Goal: Information Seeking & Learning: Learn about a topic

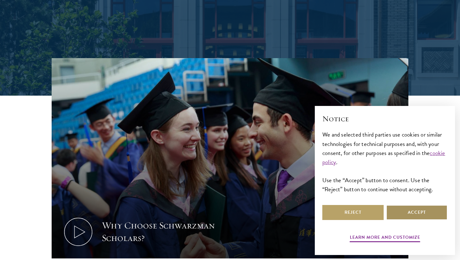
click at [395, 210] on button "Accept" at bounding box center [416, 212] width 61 height 15
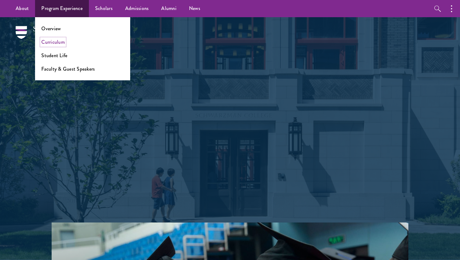
click at [55, 40] on link "Curriculum" at bounding box center [52, 41] width 23 height 7
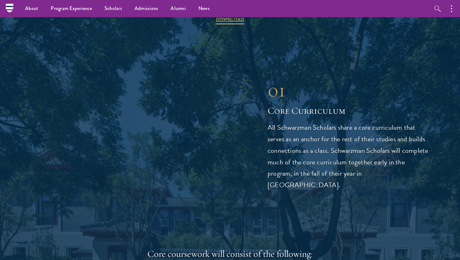
scroll to position [629, 0]
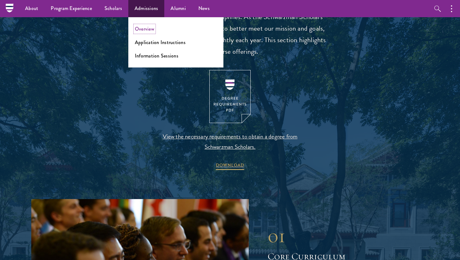
click at [150, 33] on link "Overview" at bounding box center [144, 28] width 19 height 7
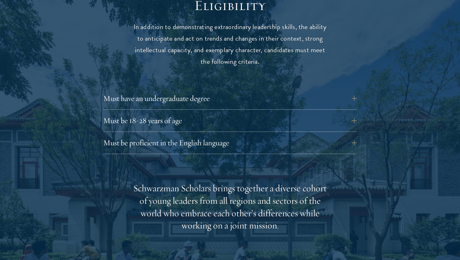
scroll to position [841, 0]
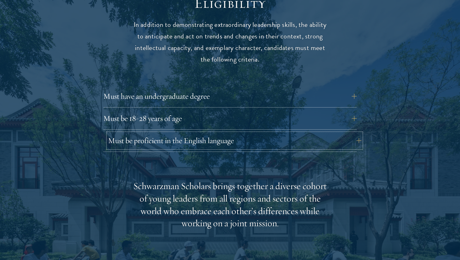
click at [254, 133] on button "Must be proficient in the English language" at bounding box center [234, 140] width 253 height 15
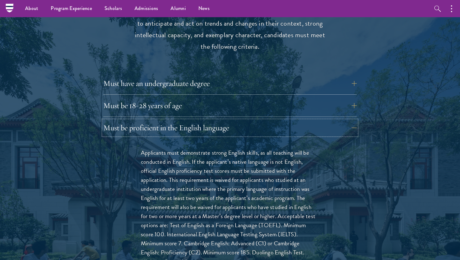
scroll to position [781, 0]
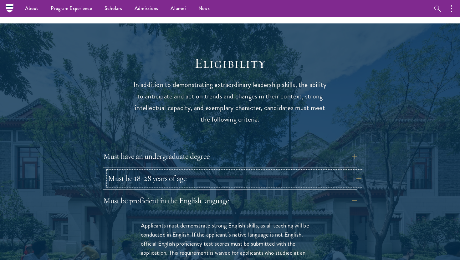
click at [316, 171] on button "Must be 18-28 years of age" at bounding box center [234, 178] width 253 height 15
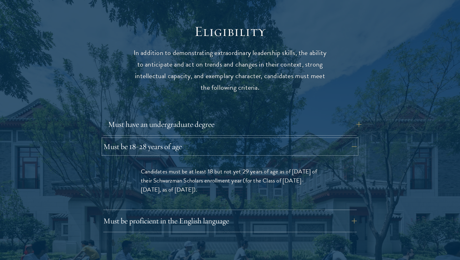
scroll to position [816, 0]
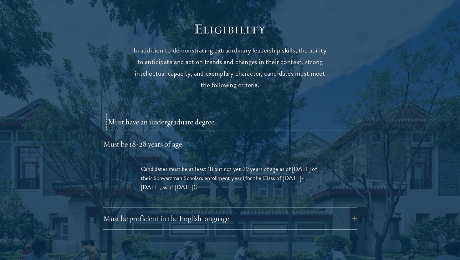
click at [325, 115] on button "Must have an undergraduate degree" at bounding box center [234, 122] width 253 height 15
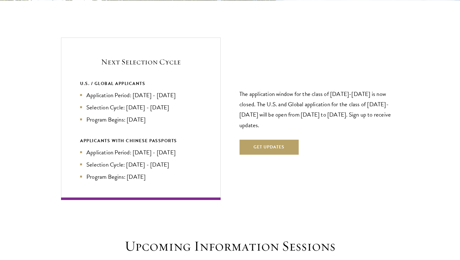
scroll to position [1410, 0]
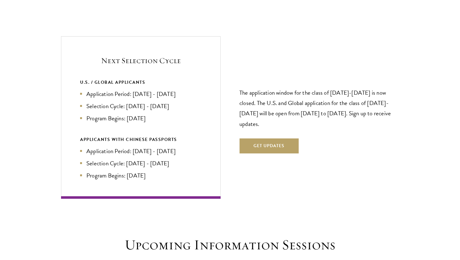
drag, startPoint x: 96, startPoint y: 49, endPoint x: 153, endPoint y: 105, distance: 79.7
click at [153, 105] on div "Next Selection Cycle U.S. / GLOBAL APPLICANTS Application Period: Apr 2026 - Se…" at bounding box center [141, 117] width 160 height 162
click at [161, 101] on ul "Application Period: Apr 2026 - Sep 2026 Selection Cycle: Oct - Nov 2026 Program…" at bounding box center [140, 105] width 121 height 33
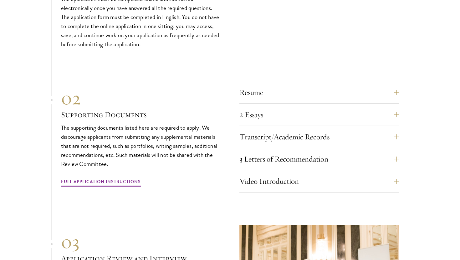
scroll to position [2012, 0]
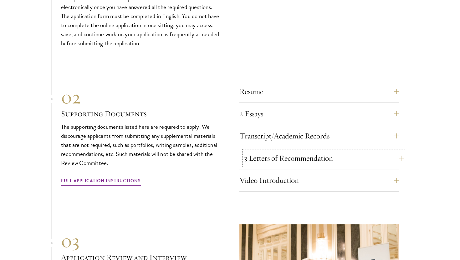
click at [343, 151] on button "3 Letters of Recommendation" at bounding box center [324, 158] width 160 height 15
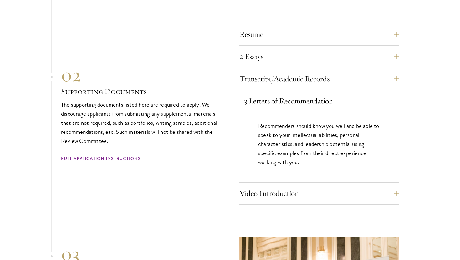
scroll to position [1999, 0]
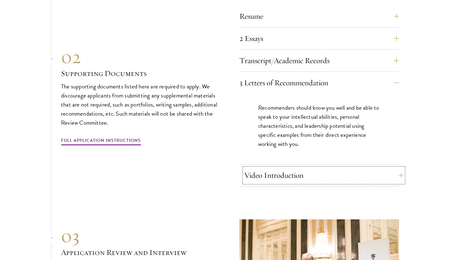
click at [348, 168] on button "Video Introduction" at bounding box center [324, 175] width 160 height 15
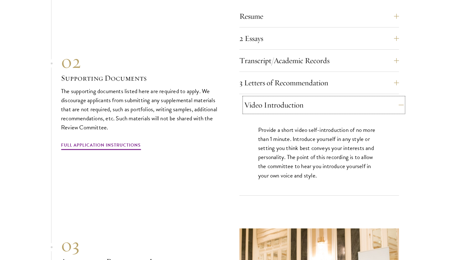
click at [361, 98] on button "Video Introduction" at bounding box center [324, 105] width 160 height 15
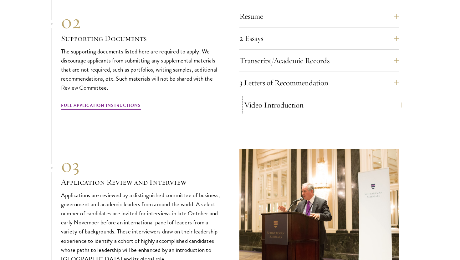
click at [361, 98] on button "Video Introduction" at bounding box center [324, 105] width 160 height 15
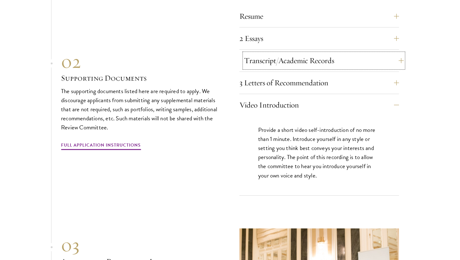
click at [381, 53] on button "Transcript/Academic Records" at bounding box center [324, 60] width 160 height 15
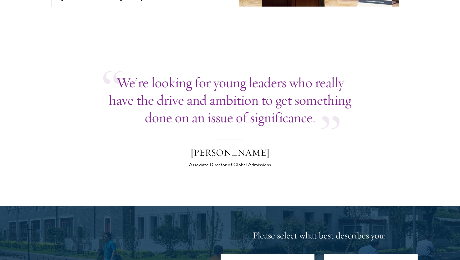
scroll to position [2319, 0]
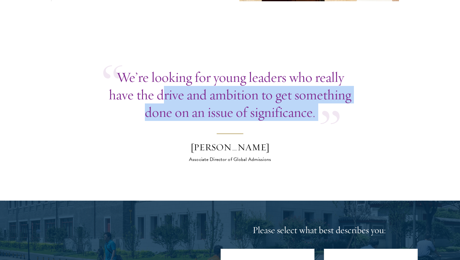
drag, startPoint x: 162, startPoint y: 81, endPoint x: 252, endPoint y: 117, distance: 96.9
click at [253, 117] on blockquote "We’re looking for young leaders who really have the drive and ambition to get s…" at bounding box center [229, 116] width 253 height 95
click at [279, 108] on p "We’re looking for young leaders who really have the drive and ambition to get s…" at bounding box center [229, 95] width 253 height 53
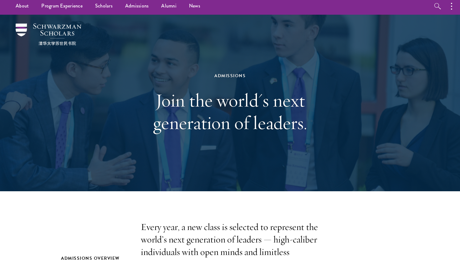
scroll to position [0, 0]
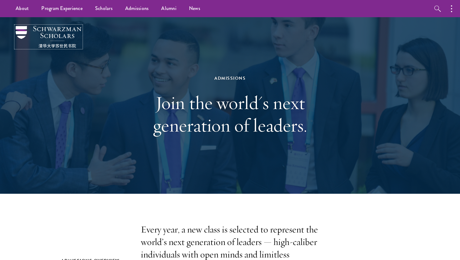
click at [23, 28] on img at bounding box center [49, 37] width 66 height 22
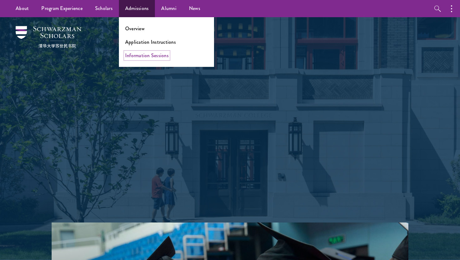
click at [149, 59] on link "Information Sessions" at bounding box center [146, 55] width 43 height 7
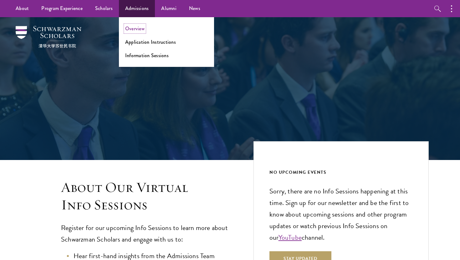
click at [135, 28] on link "Overview" at bounding box center [134, 28] width 19 height 7
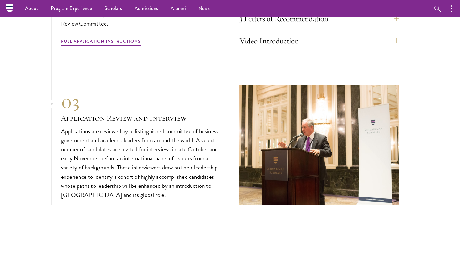
scroll to position [2063, 0]
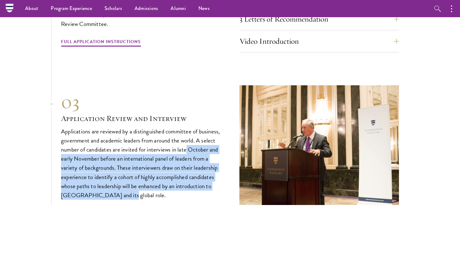
drag, startPoint x: 187, startPoint y: 137, endPoint x: 118, endPoint y: 182, distance: 82.8
click at [118, 183] on p "Applications are reviewed by a distinguished committee of business, government …" at bounding box center [141, 163] width 160 height 73
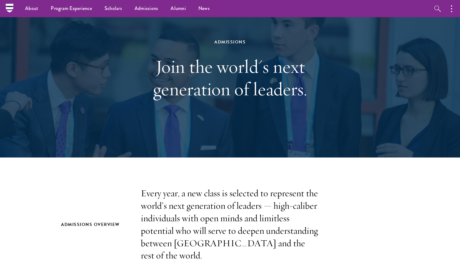
scroll to position [0, 0]
